Goal: Task Accomplishment & Management: Manage account settings

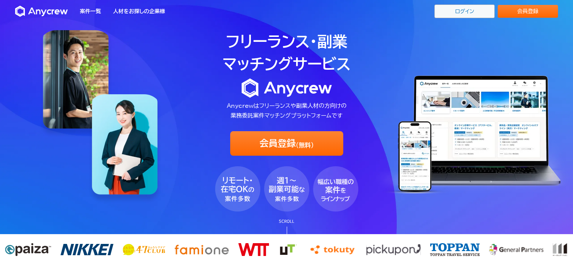
click at [459, 13] on link "ログイン" at bounding box center [464, 12] width 60 height 14
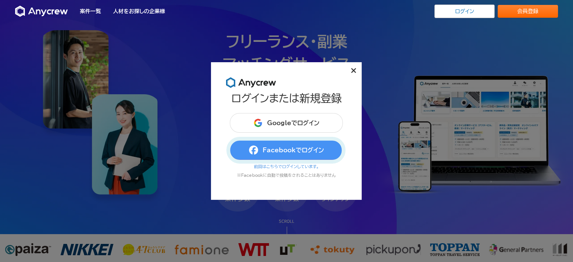
click at [309, 150] on button "Facebookでログイン" at bounding box center [286, 150] width 113 height 20
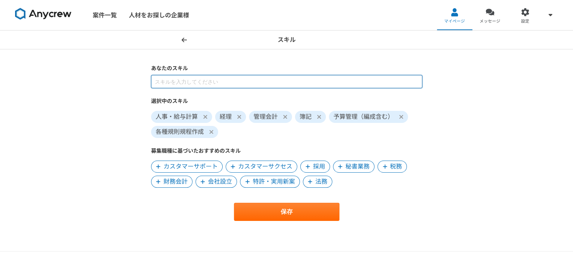
click at [179, 80] on input at bounding box center [286, 81] width 271 height 13
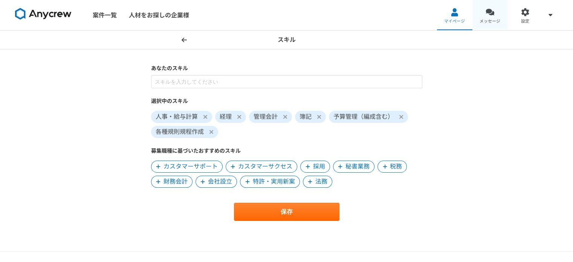
click at [492, 21] on span "メッセージ" at bounding box center [489, 21] width 21 height 6
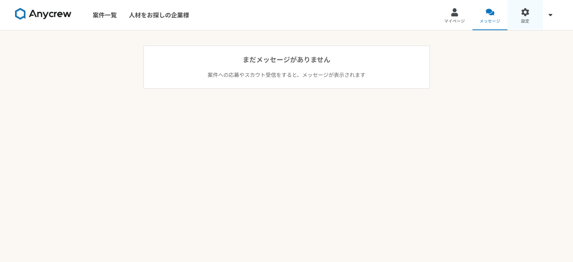
click at [522, 18] on link "設定" at bounding box center [524, 15] width 35 height 30
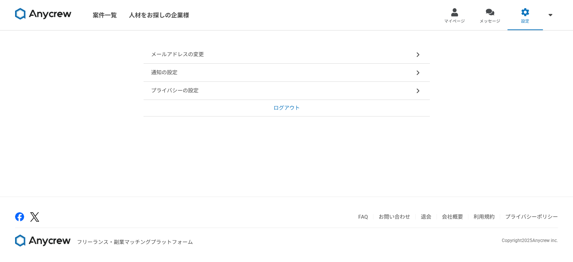
click at [420, 54] on span at bounding box center [417, 54] width 9 height 9
click at [418, 73] on icon at bounding box center [417, 72] width 3 height 5
click at [413, 93] on span at bounding box center [417, 90] width 9 height 9
select select "closed"
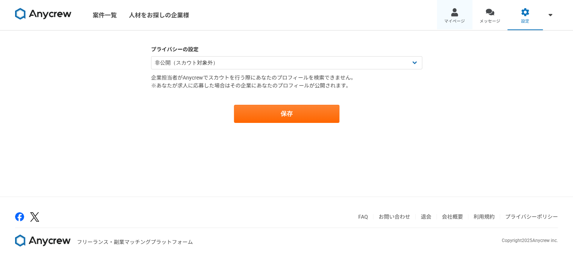
click at [452, 18] on link "マイページ" at bounding box center [454, 15] width 35 height 30
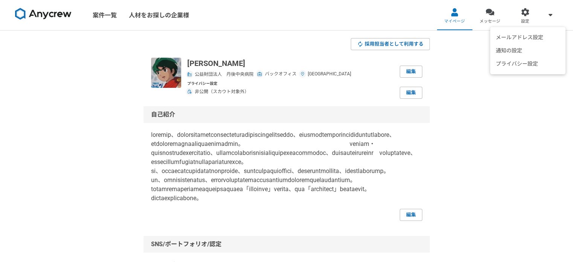
click at [551, 13] on icon at bounding box center [550, 15] width 4 height 6
click at [57, 15] on img at bounding box center [43, 14] width 56 height 12
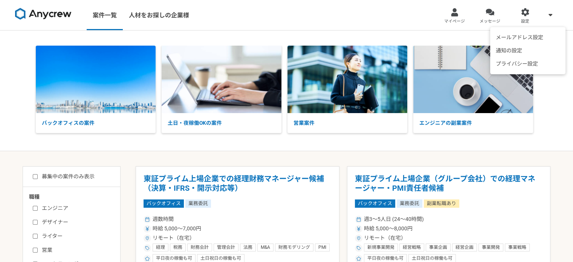
click at [556, 16] on div "メールアドレス設定 通知の設定 プライバシー設定" at bounding box center [550, 15] width 15 height 30
click at [552, 15] on span at bounding box center [550, 14] width 9 height 9
click at [548, 15] on icon at bounding box center [550, 15] width 4 height 6
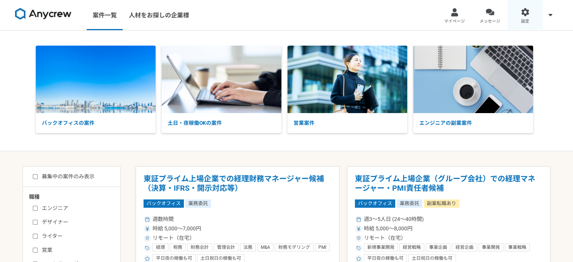
click at [522, 15] on div at bounding box center [525, 12] width 9 height 9
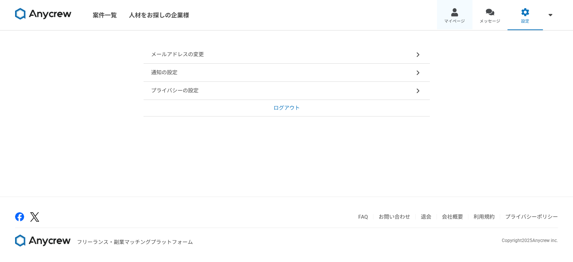
click at [451, 15] on div at bounding box center [454, 12] width 9 height 9
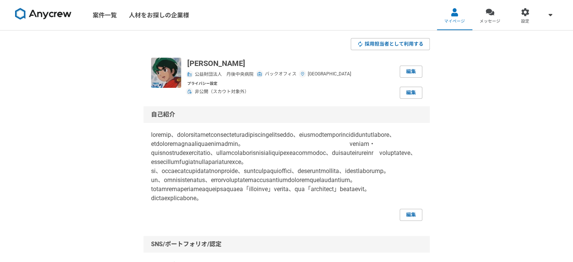
click at [41, 13] on img at bounding box center [43, 14] width 56 height 12
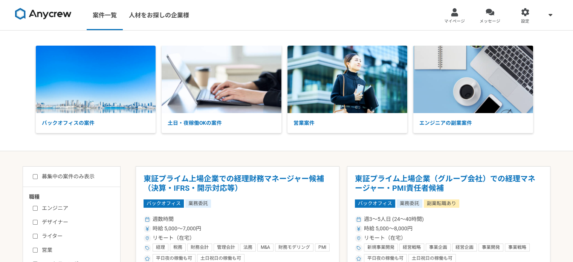
click at [342, 18] on nav "案件一覧 人材をお探しの企業様 マイページ メッセージ 設定" at bounding box center [286, 15] width 573 height 30
click at [97, 92] on img at bounding box center [96, 79] width 120 height 67
click at [554, 18] on span at bounding box center [550, 14] width 9 height 9
click at [399, 10] on nav "案件一覧 人材をお探しの企業様 マイページ メッセージ 設定" at bounding box center [286, 15] width 573 height 30
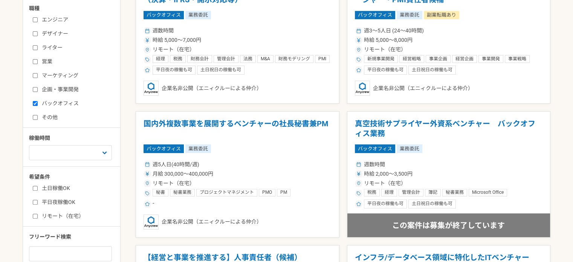
scroll to position [151, 0]
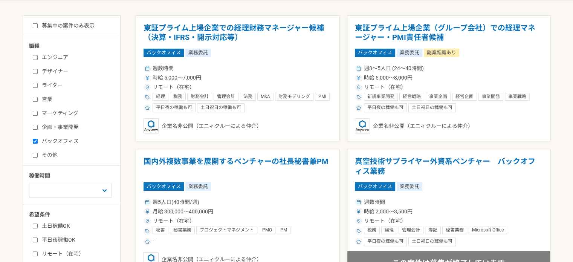
click at [35, 27] on input "募集中の案件のみ表示" at bounding box center [35, 25] width 5 height 5
checkbox input "true"
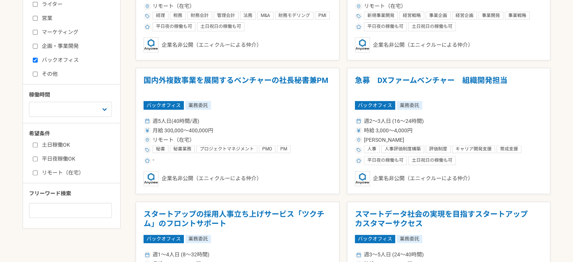
scroll to position [301, 0]
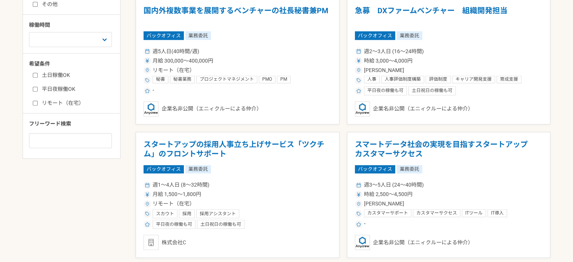
click at [33, 101] on input "リモート（在宅）" at bounding box center [35, 103] width 5 height 5
checkbox input "true"
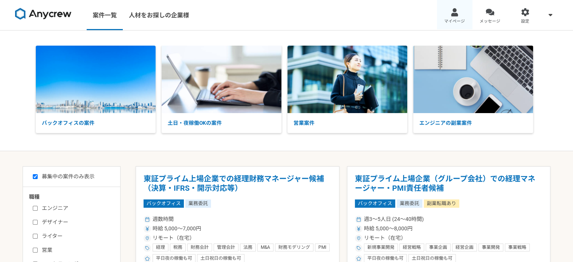
click at [450, 22] on span "マイページ" at bounding box center [454, 21] width 21 height 6
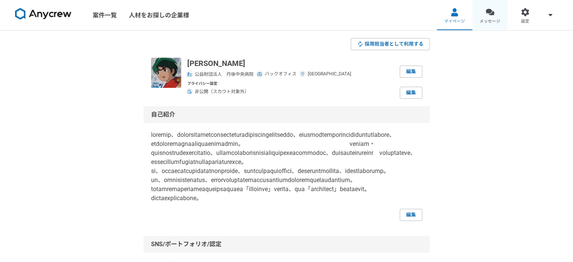
click at [489, 22] on span "メッセージ" at bounding box center [489, 21] width 21 height 6
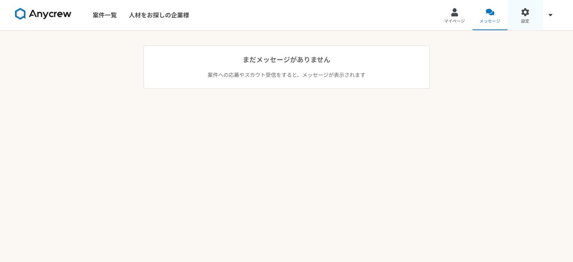
click at [516, 21] on link "設定" at bounding box center [524, 15] width 35 height 30
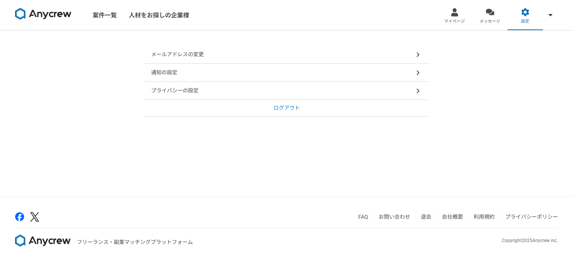
click at [50, 15] on img at bounding box center [43, 14] width 56 height 12
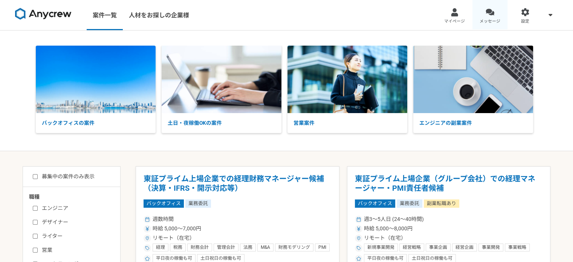
click at [486, 18] on link "メッセージ" at bounding box center [489, 15] width 35 height 30
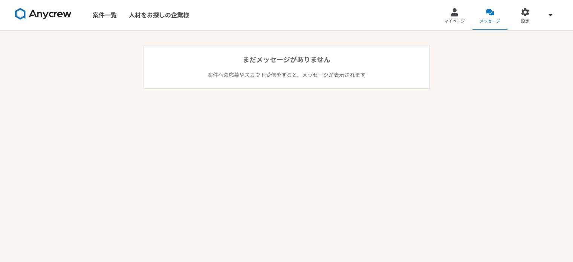
click at [20, 9] on img at bounding box center [43, 14] width 56 height 12
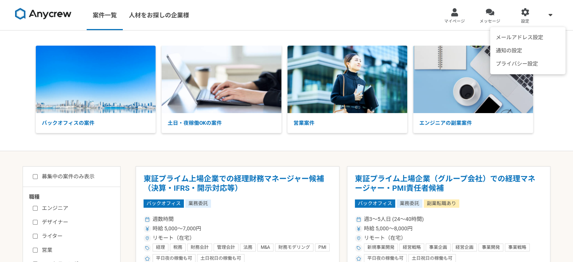
click at [553, 14] on span at bounding box center [550, 14] width 9 height 9
click at [551, 15] on icon at bounding box center [550, 15] width 4 height 6
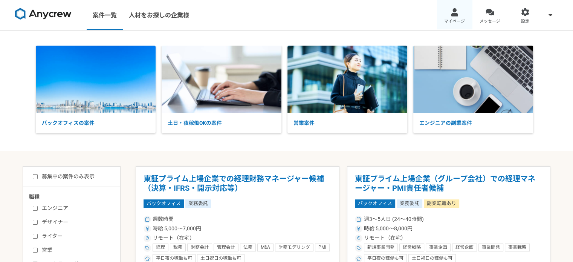
click at [456, 14] on div at bounding box center [454, 12] width 9 height 9
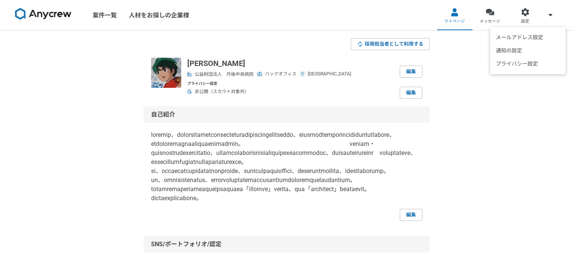
click at [551, 14] on icon at bounding box center [550, 15] width 4 height 2
click at [164, 78] on img at bounding box center [166, 73] width 30 height 30
click at [39, 13] on img at bounding box center [43, 14] width 56 height 12
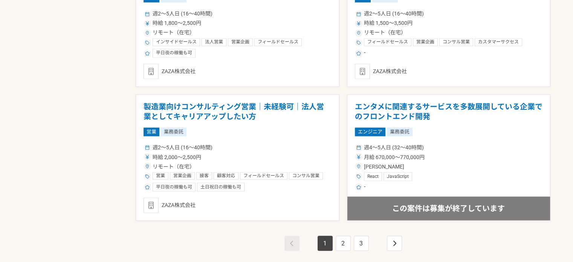
scroll to position [1356, 0]
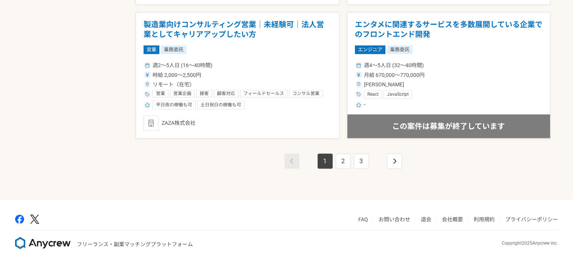
click at [362, 216] on link "FAQ" at bounding box center [363, 219] width 10 height 6
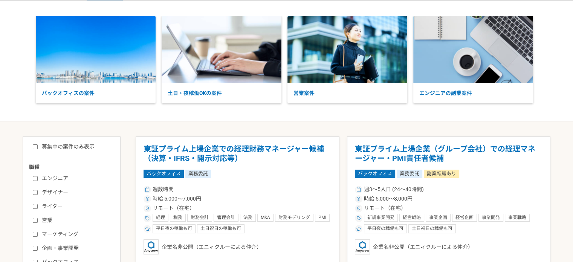
scroll to position [0, 0]
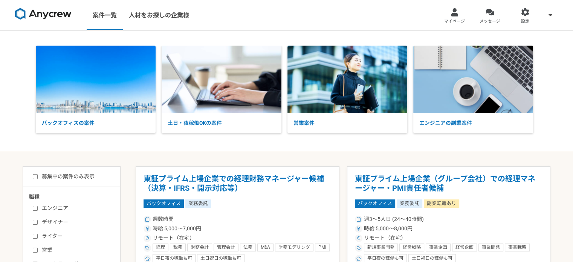
click at [53, 17] on img at bounding box center [43, 14] width 56 height 12
click at [58, 12] on img at bounding box center [43, 14] width 56 height 12
click at [17, 13] on img at bounding box center [43, 14] width 56 height 12
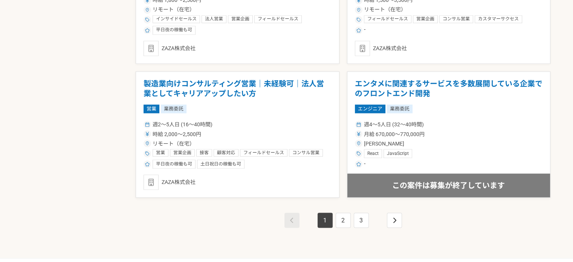
scroll to position [1356, 0]
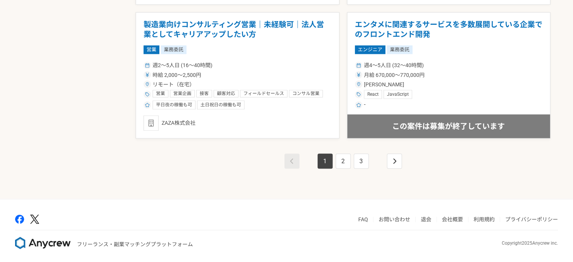
click at [16, 217] on img at bounding box center [19, 218] width 9 height 9
